Goal: Navigation & Orientation: Find specific page/section

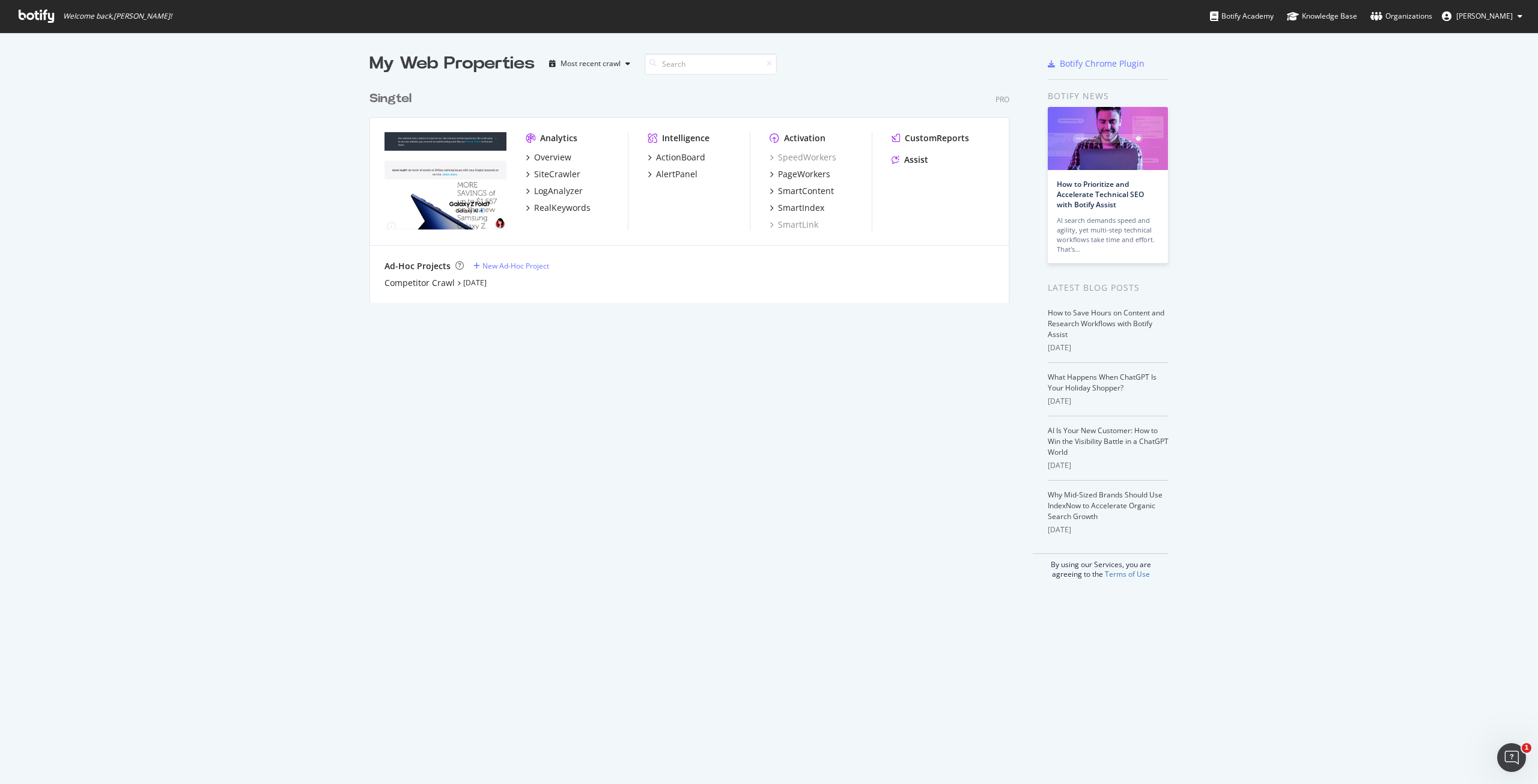
drag, startPoint x: 1527, startPoint y: 0, endPoint x: 1314, endPoint y: 115, distance: 242.1
click at [1314, 115] on div "My Web Properties Most recent crawl Singtel Pro Analytics Overview SiteCrawler …" at bounding box center [769, 315] width 1538 height 565
